Goal: Task Accomplishment & Management: Manage account settings

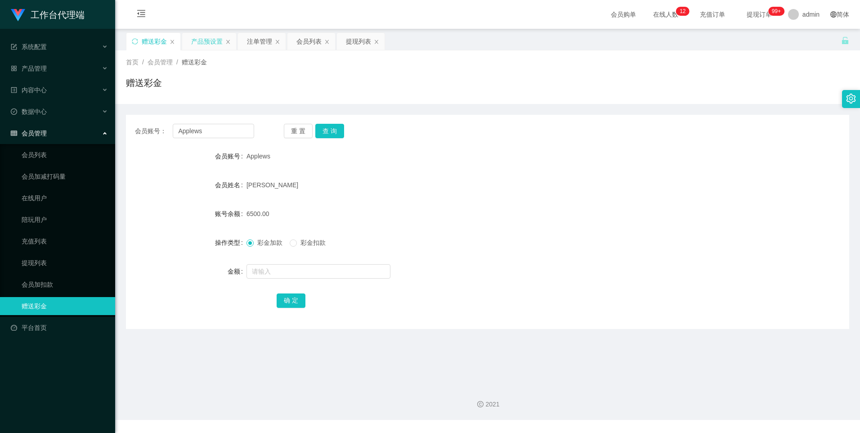
click at [204, 40] on div "产品预设置" at bounding box center [206, 41] width 31 height 17
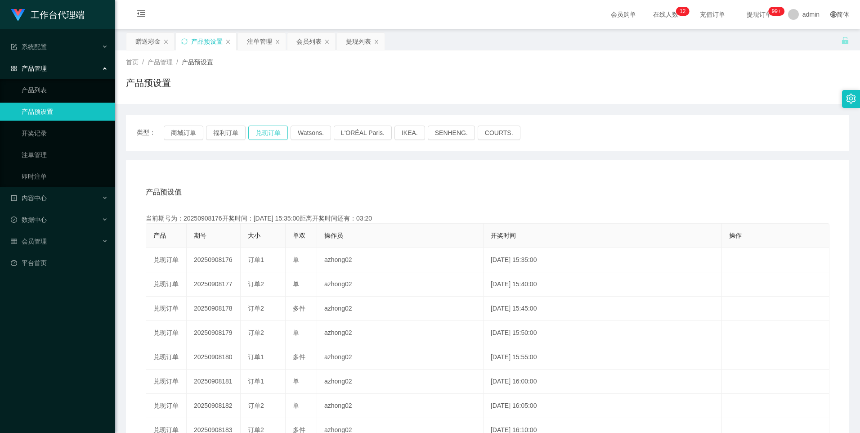
click at [259, 132] on button "兑现订单" at bounding box center [268, 132] width 40 height 14
click at [265, 134] on button "兑现订单" at bounding box center [268, 132] width 40 height 14
click at [275, 132] on button "兑现订单" at bounding box center [268, 132] width 40 height 14
click at [268, 131] on button "兑现订单" at bounding box center [268, 132] width 40 height 14
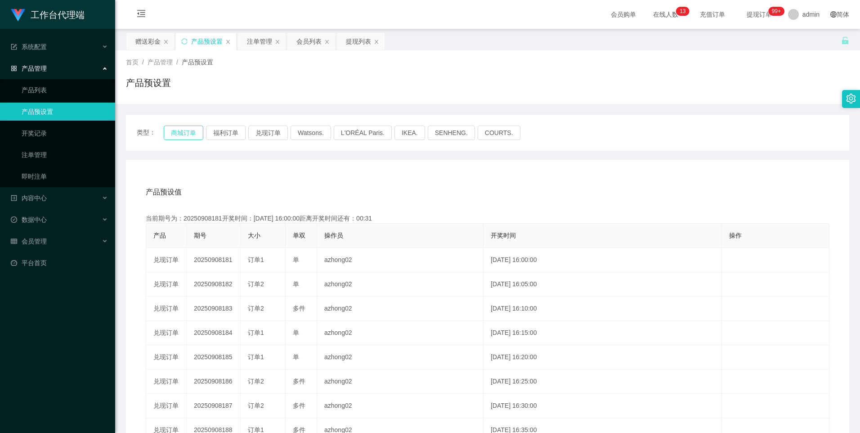
click at [190, 132] on button "商城订单" at bounding box center [184, 132] width 40 height 14
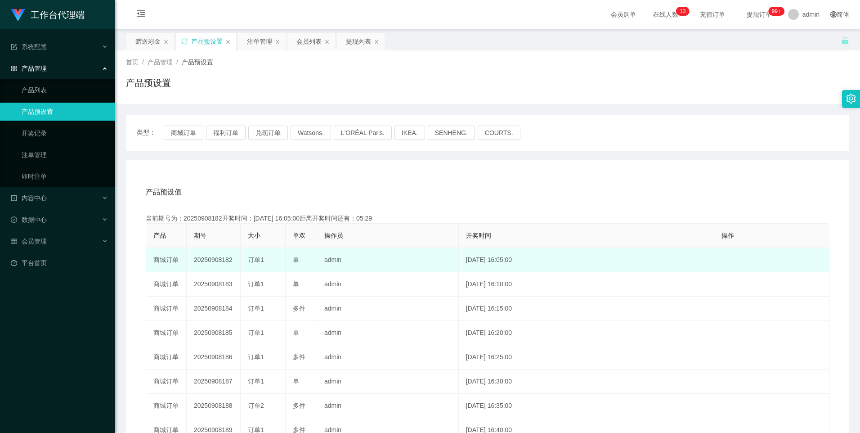
click at [217, 258] on td "20250908182" at bounding box center [214, 260] width 54 height 24
copy td "20250908182"
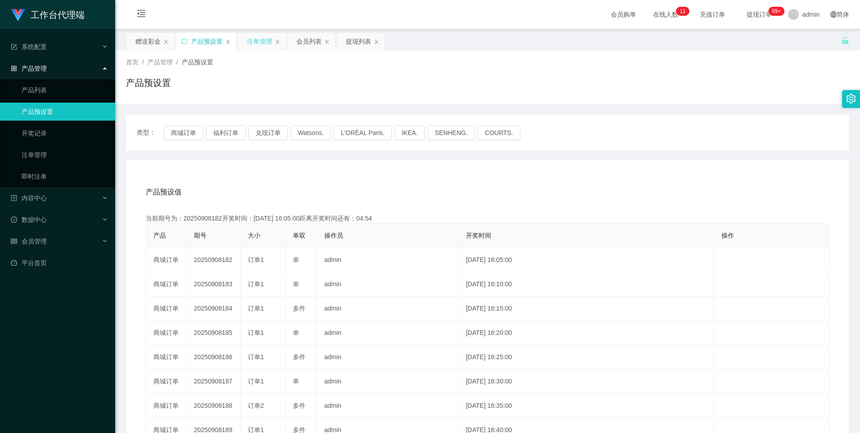
click at [259, 39] on div "注单管理" at bounding box center [259, 41] width 25 height 17
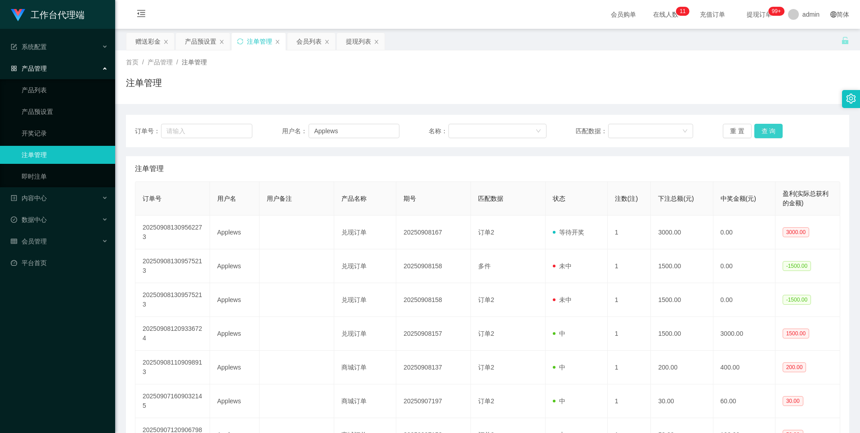
click at [769, 127] on button "查 询" at bounding box center [768, 131] width 29 height 14
click at [358, 130] on input "Applews" at bounding box center [353, 131] width 91 height 14
click at [358, 129] on input "Applews" at bounding box center [353, 131] width 91 height 14
click at [769, 137] on button "查 询" at bounding box center [768, 131] width 29 height 14
click at [770, 130] on div "重 置 查 询" at bounding box center [781, 131] width 117 height 14
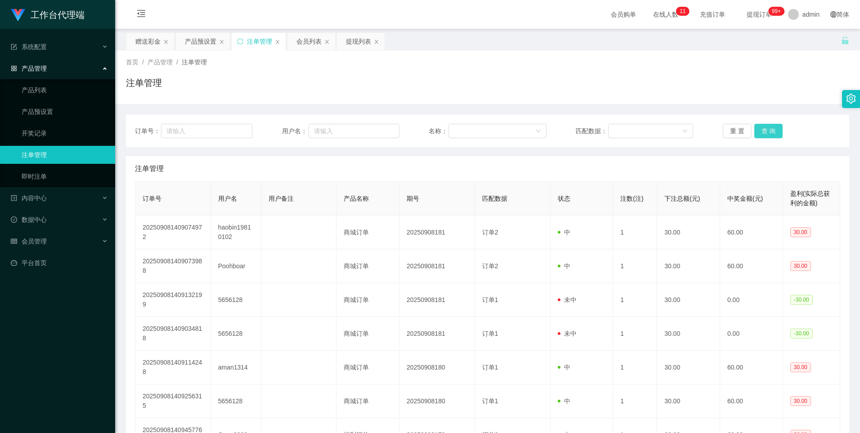
click at [765, 132] on button "查 询" at bounding box center [768, 131] width 29 height 14
click at [766, 134] on button "查 询" at bounding box center [768, 131] width 29 height 14
click at [769, 132] on button "查 询" at bounding box center [768, 131] width 29 height 14
click at [200, 43] on div "产品预设置" at bounding box center [200, 41] width 31 height 17
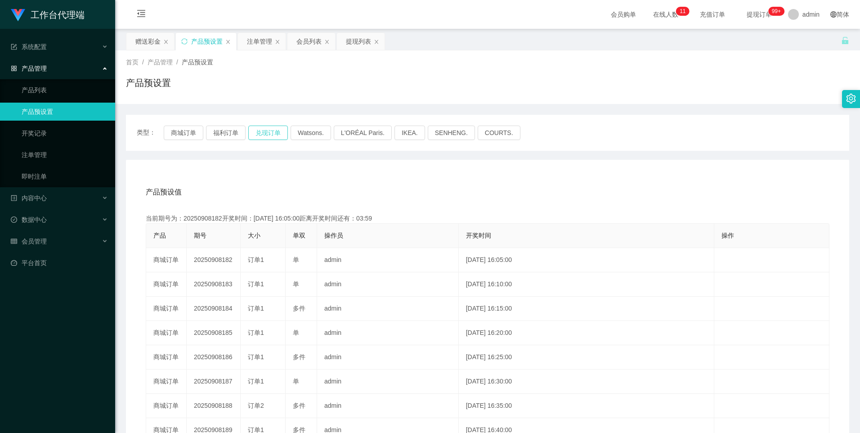
click at [258, 132] on button "兑现订单" at bounding box center [268, 132] width 40 height 14
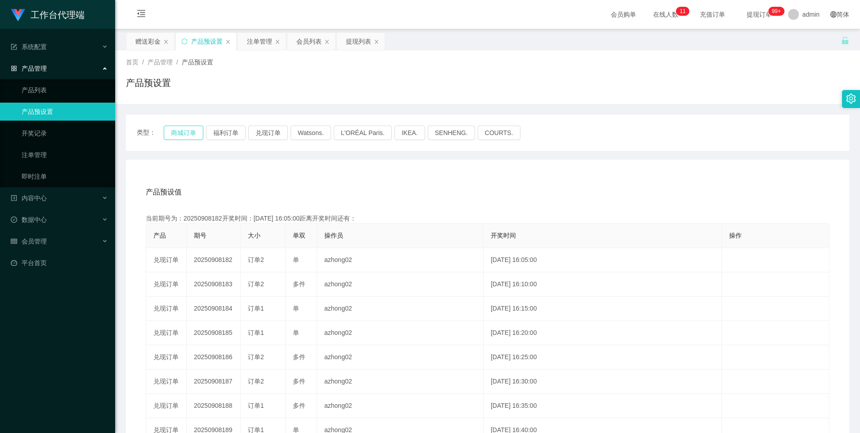
click at [192, 133] on button "商城订单" at bounding box center [184, 132] width 40 height 14
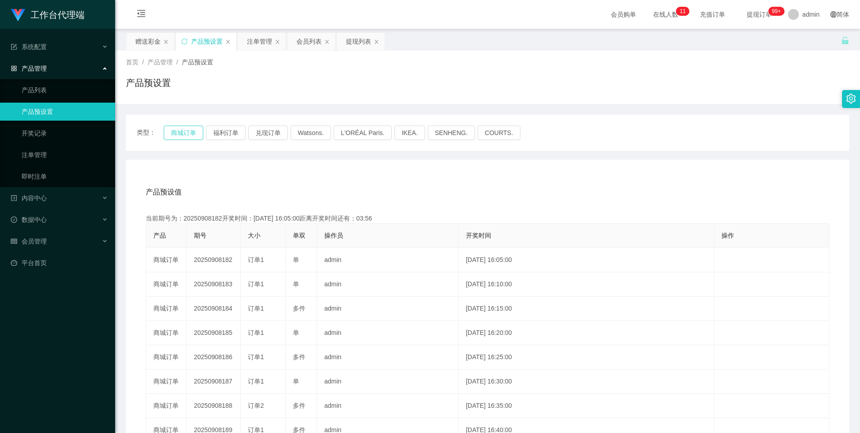
type button "k3wph"
click at [212, 134] on button "福利订单" at bounding box center [226, 132] width 40 height 14
click at [188, 134] on button "商城订单" at bounding box center [184, 132] width 40 height 14
click at [181, 133] on button "商城订单" at bounding box center [184, 132] width 40 height 14
click at [193, 130] on button "商城订单" at bounding box center [184, 132] width 40 height 14
